Goal: Task Accomplishment & Management: Complete application form

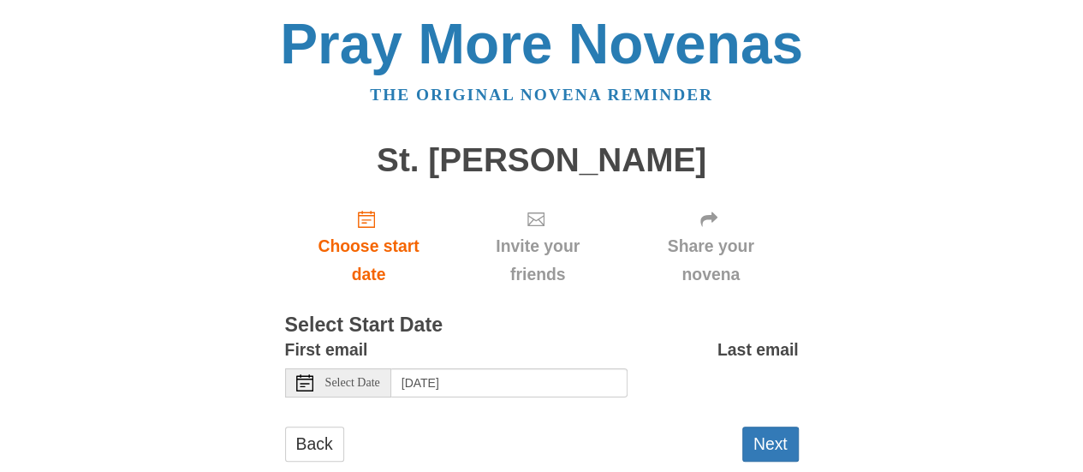
scroll to position [39, 0]
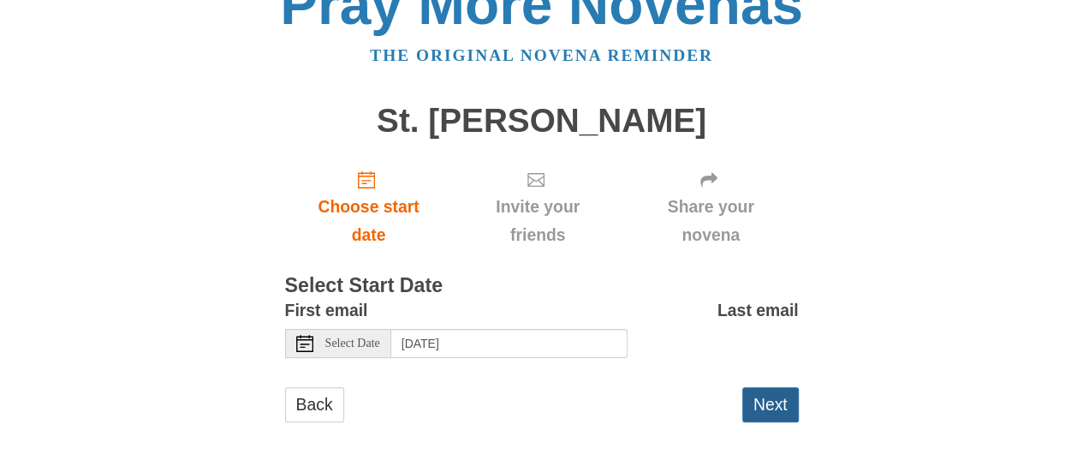
click at [766, 397] on button "Next" at bounding box center [771, 404] width 57 height 35
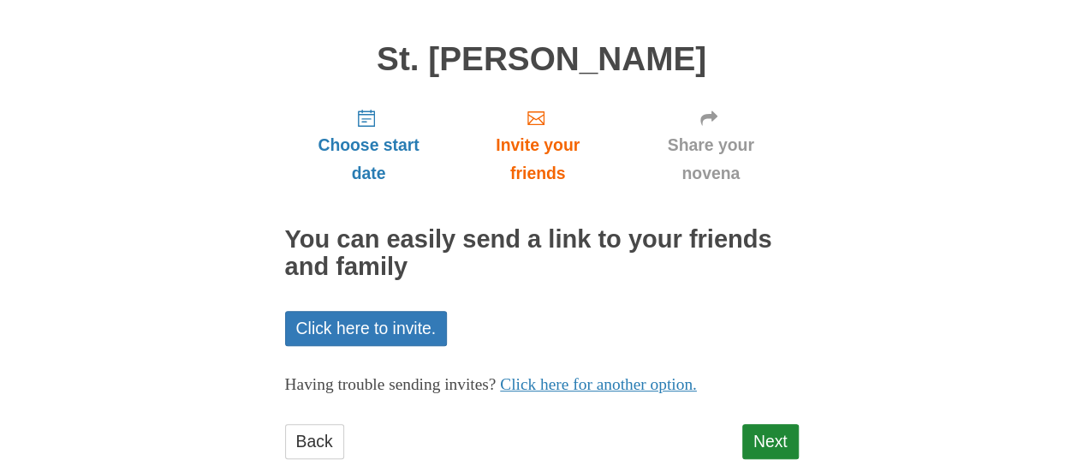
scroll to position [136, 0]
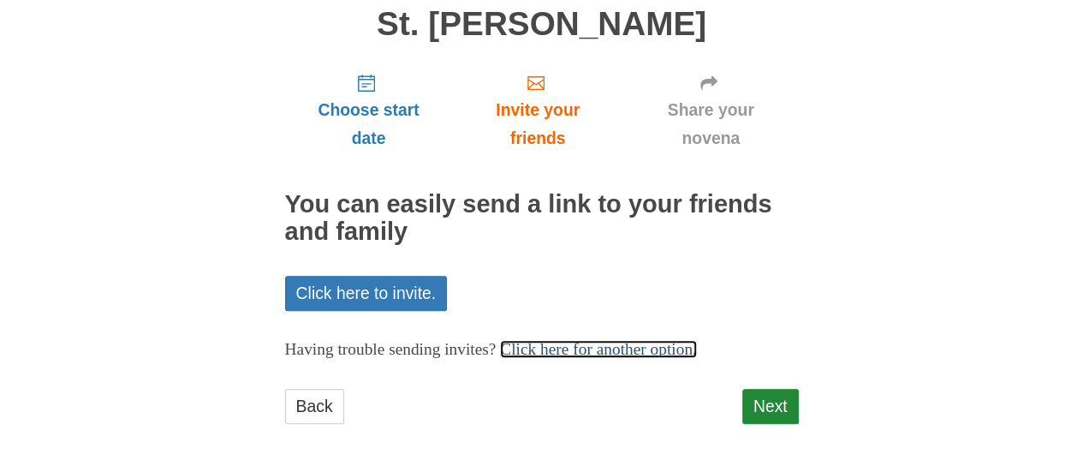
click at [697, 342] on link "Click here for another option." at bounding box center [598, 349] width 197 height 18
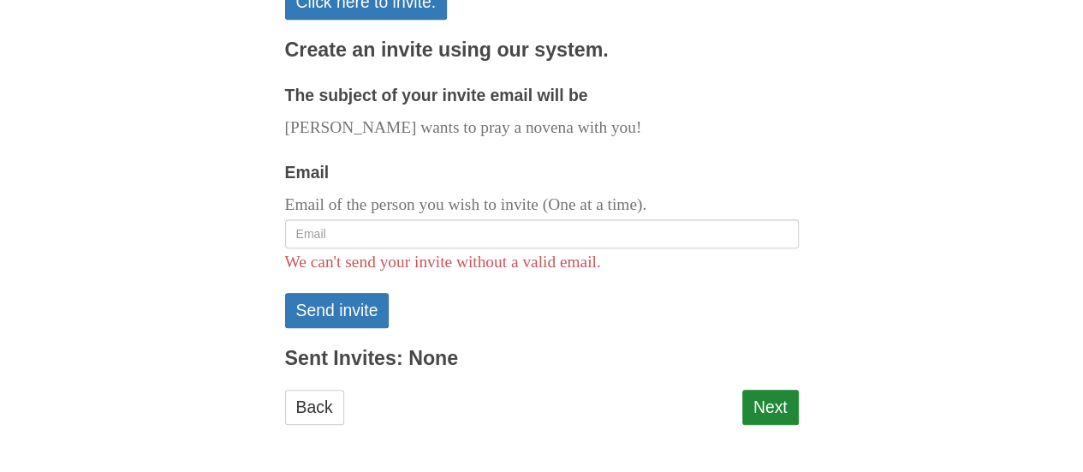
scroll to position [429, 0]
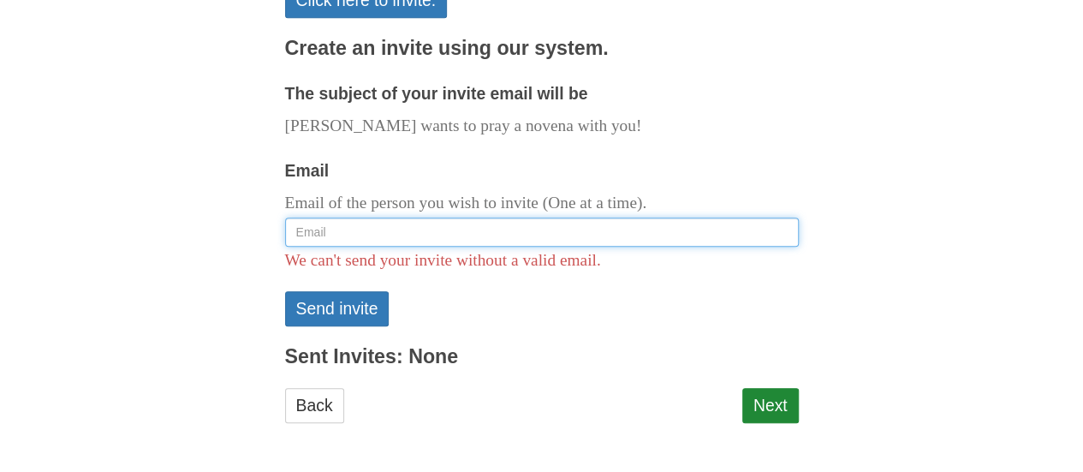
click at [453, 239] on input "Email" at bounding box center [542, 232] width 514 height 29
type input "[EMAIL_ADDRESS][DOMAIN_NAME]"
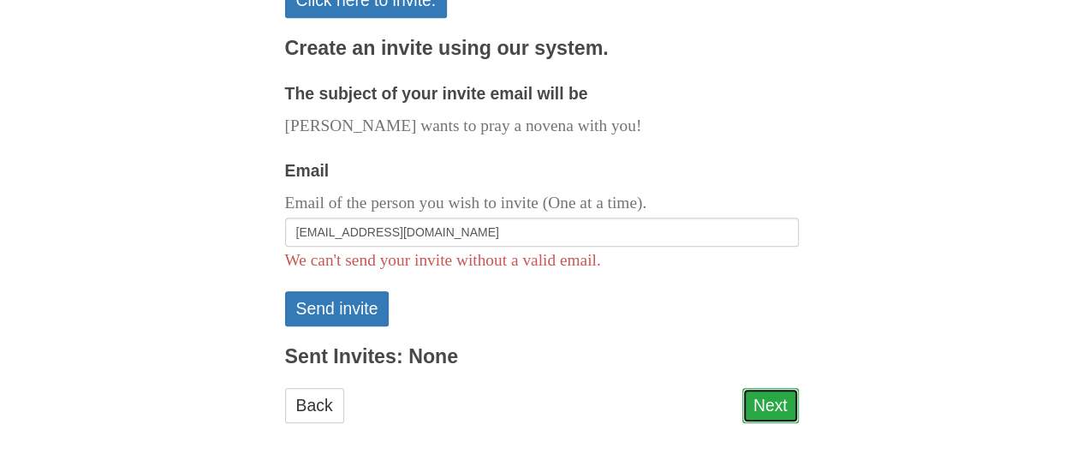
click at [765, 406] on link "Next" at bounding box center [771, 405] width 57 height 35
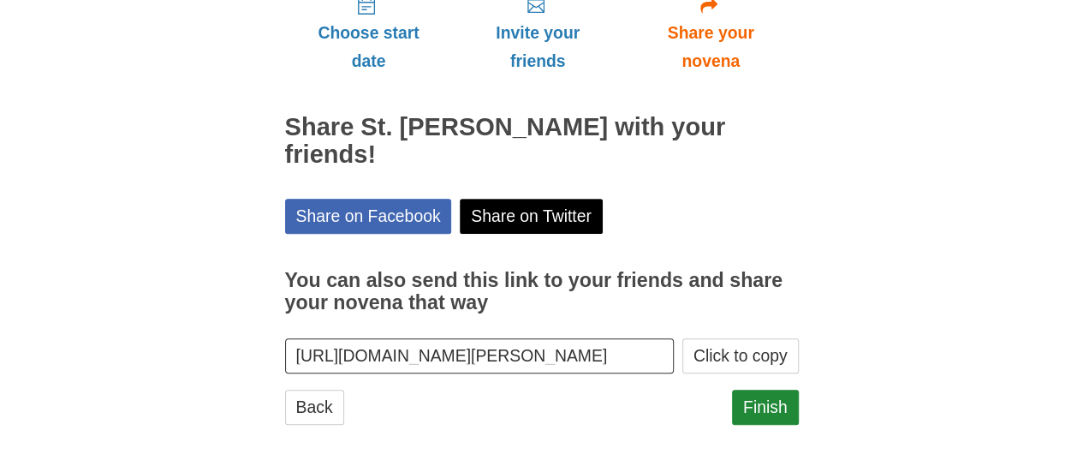
scroll to position [214, 0]
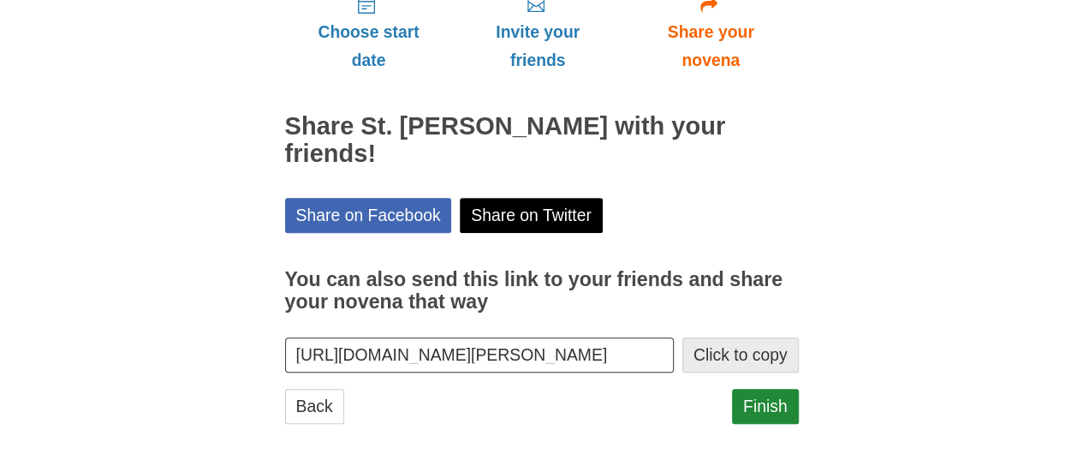
click at [733, 353] on button "Click to copy" at bounding box center [741, 354] width 116 height 35
click at [764, 402] on link "Finish" at bounding box center [765, 406] width 67 height 35
